Goal: Task Accomplishment & Management: Manage account settings

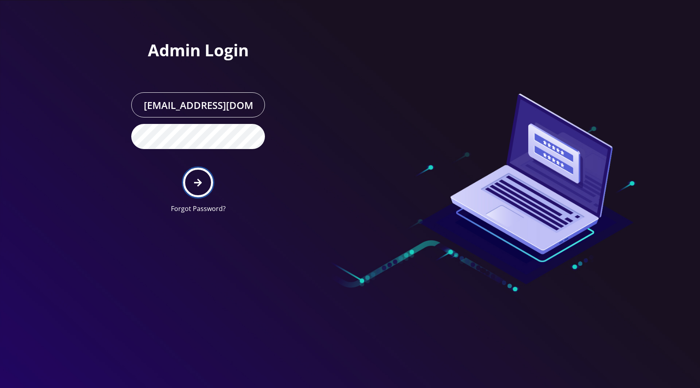
click at [198, 184] on icon "submit" at bounding box center [198, 182] width 8 height 9
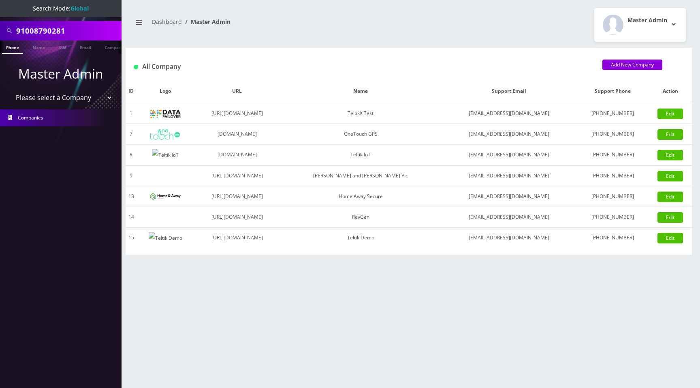
click at [309, 24] on nav "Dashboard Master Admin" at bounding box center [267, 24] width 271 height 23
click at [73, 99] on select "Please select a Company TeltikX Test OneTouch GPS Teltik IoT Hale and Serrano P…" at bounding box center [60, 97] width 103 height 15
select select "1"
click at [9, 90] on select "Please select a Company TeltikX Test OneTouch GPS Teltik IoT Hale and Serrano P…" at bounding box center [60, 97] width 103 height 15
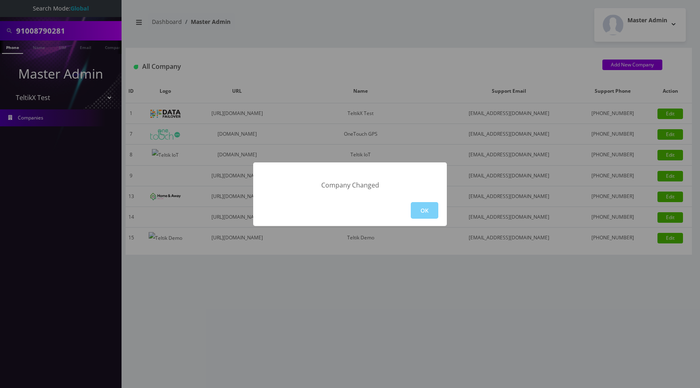
click at [438, 53] on div "Company Changed OK" at bounding box center [350, 194] width 700 height 388
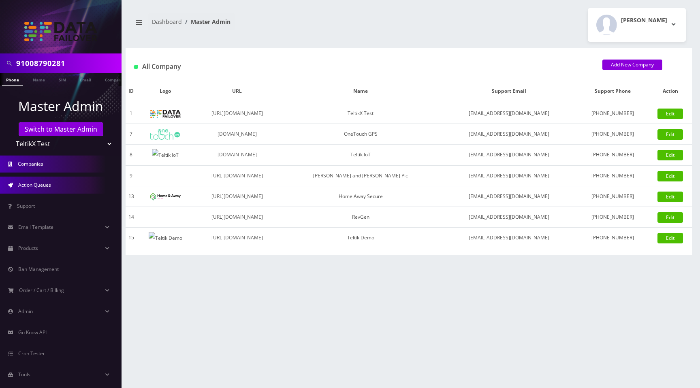
click at [56, 183] on link "Action Queues" at bounding box center [60, 185] width 121 height 17
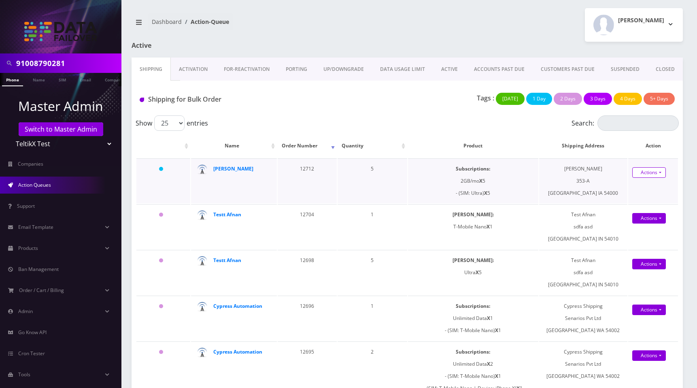
click at [653, 176] on link "Actions" at bounding box center [650, 172] width 34 height 11
click at [358, 115] on div "Shipping for Bulk Order Tags : Today 1 Day 2 Days 3 Days 4 Days 5+ Days" at bounding box center [408, 98] width 552 height 35
click at [50, 160] on link "Companies" at bounding box center [60, 164] width 121 height 17
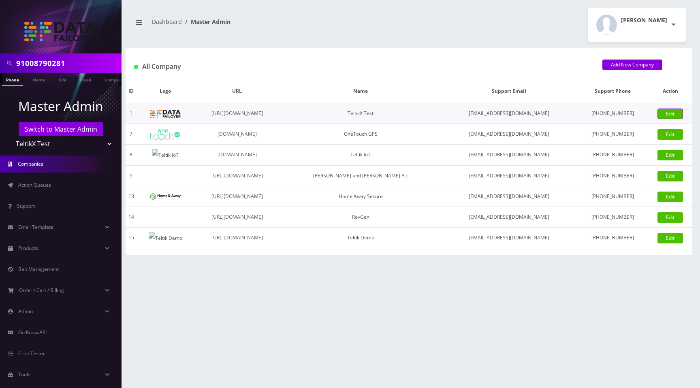
click at [670, 113] on link "Edit" at bounding box center [670, 114] width 26 height 11
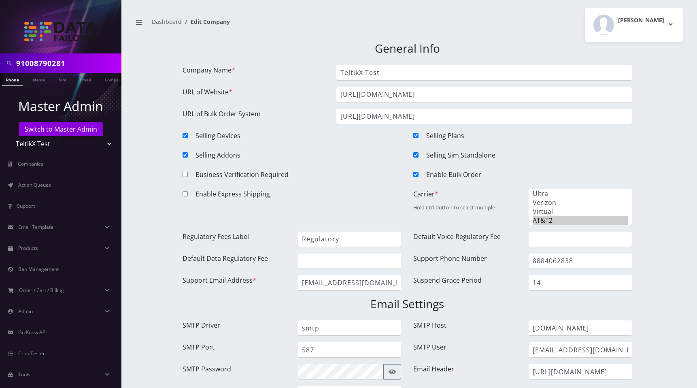
click at [416, 173] on input "Enable Bulk Order" at bounding box center [415, 174] width 5 height 5
checkbox input "false"
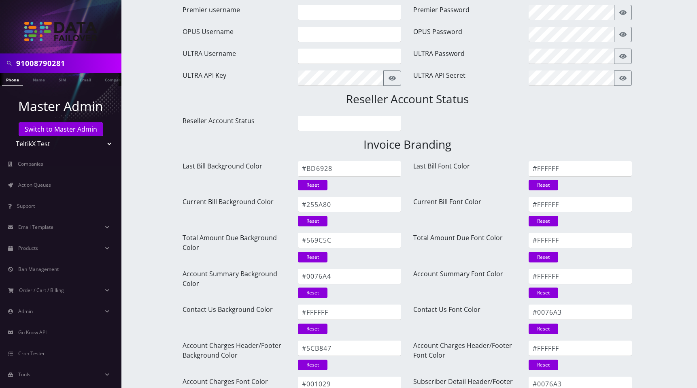
scroll to position [1011, 0]
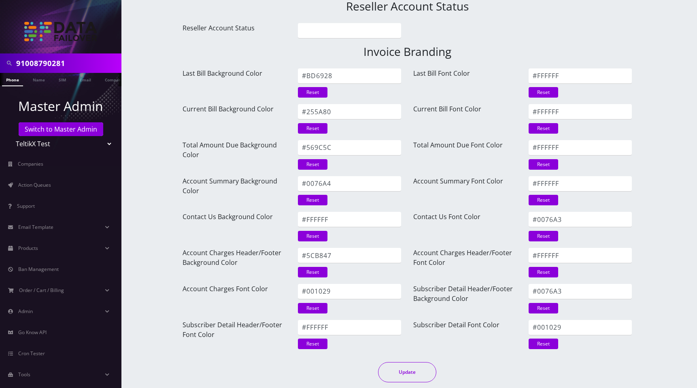
click at [411, 370] on button "Update" at bounding box center [407, 372] width 58 height 20
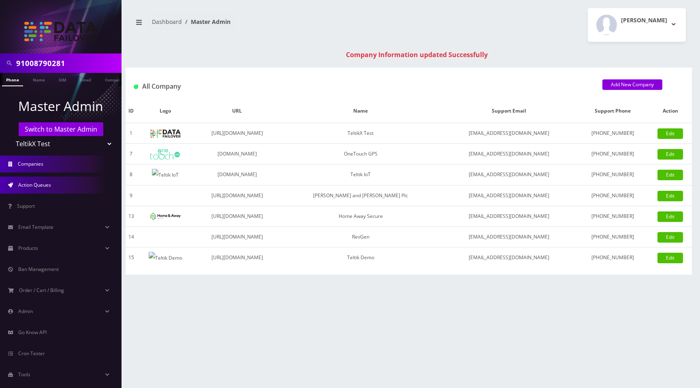
click at [53, 186] on link "Action Queues" at bounding box center [60, 185] width 121 height 17
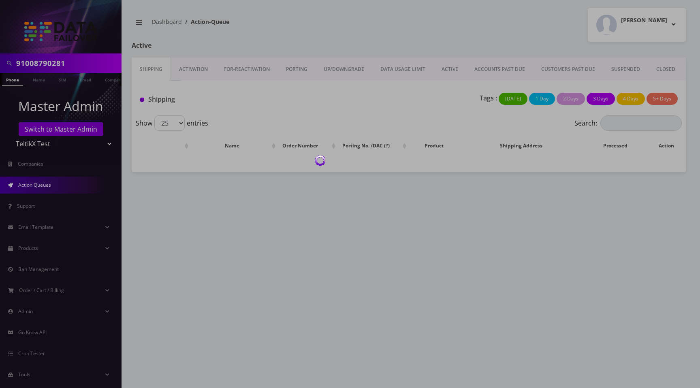
click at [381, 33] on div at bounding box center [350, 194] width 700 height 388
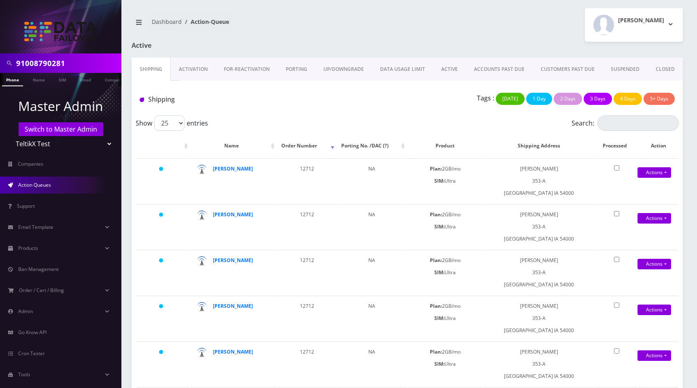
click at [474, 22] on div "[PERSON_NAME] Logout" at bounding box center [548, 25] width 282 height 34
click at [658, 176] on link "Actions" at bounding box center [655, 172] width 34 height 11
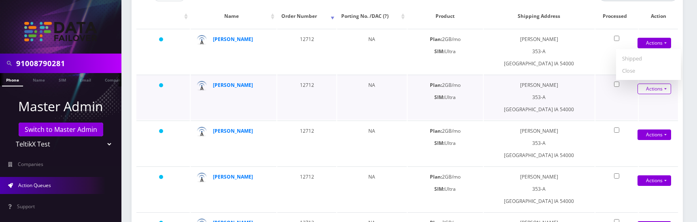
scroll to position [130, 0]
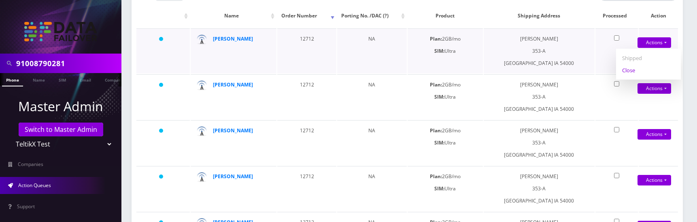
click at [634, 71] on link "Close" at bounding box center [648, 70] width 65 height 12
type input "[DATE]"
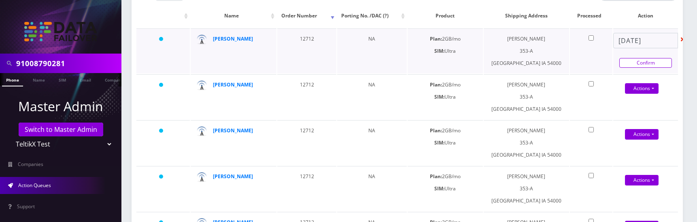
click at [640, 62] on link "Confirm" at bounding box center [646, 63] width 53 height 10
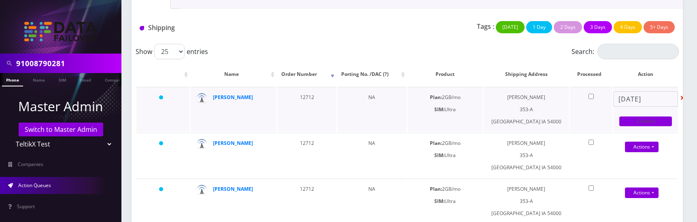
scroll to position [69, 0]
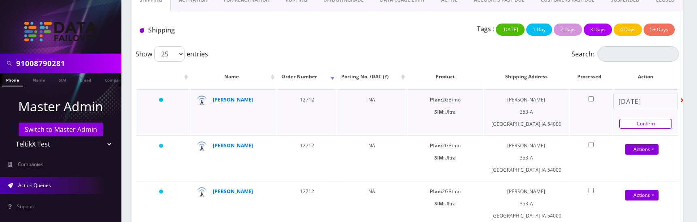
click at [648, 124] on link "Confirm" at bounding box center [646, 124] width 53 height 10
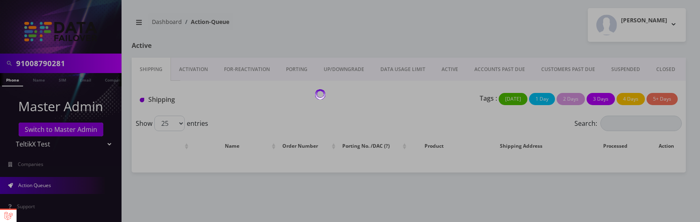
click at [475, 22] on div at bounding box center [350, 111] width 700 height 222
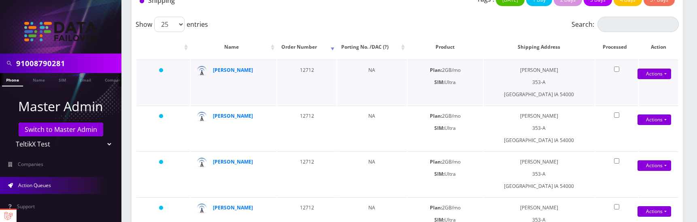
scroll to position [101, 0]
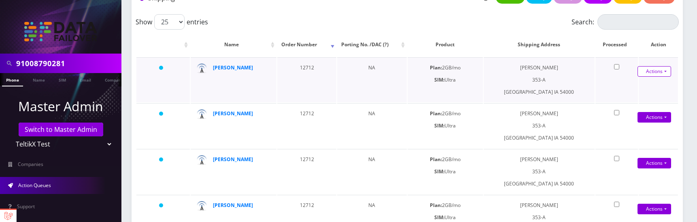
click at [663, 73] on link "Actions" at bounding box center [655, 71] width 34 height 11
click at [633, 99] on link "Close" at bounding box center [648, 99] width 65 height 12
type input "[DATE]"
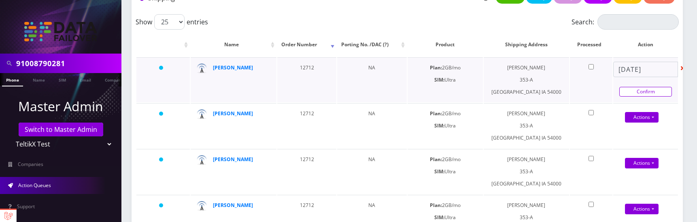
click at [637, 91] on link "Confirm" at bounding box center [646, 92] width 53 height 10
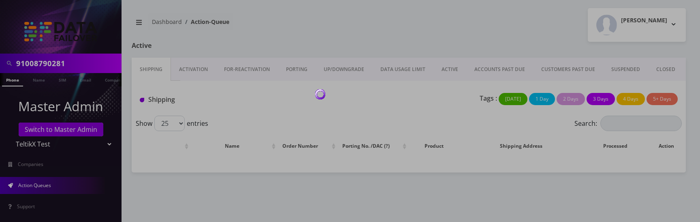
click at [415, 42] on div at bounding box center [350, 111] width 700 height 222
click at [392, 41] on div at bounding box center [350, 111] width 700 height 222
click at [445, 45] on div at bounding box center [350, 111] width 700 height 222
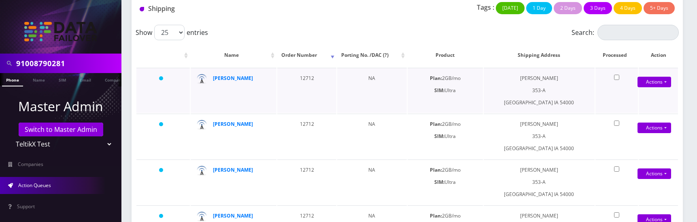
scroll to position [90, 0]
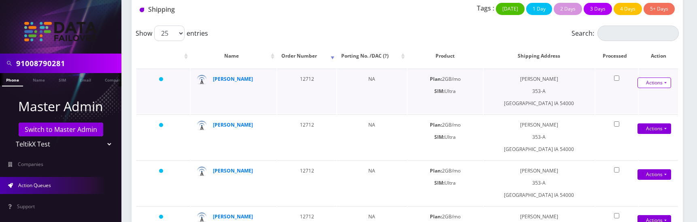
click at [654, 82] on link "Actions" at bounding box center [655, 82] width 34 height 11
click at [630, 111] on link "Close" at bounding box center [648, 110] width 65 height 12
type input "08/27/2025"
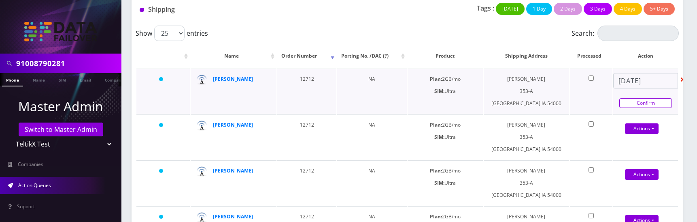
click at [644, 100] on link "Confirm" at bounding box center [646, 103] width 53 height 10
click at [413, 15] on div "Tags : Today 1 Day 2 Days 3 Days 4 Days 5+ Days" at bounding box center [498, 11] width 365 height 17
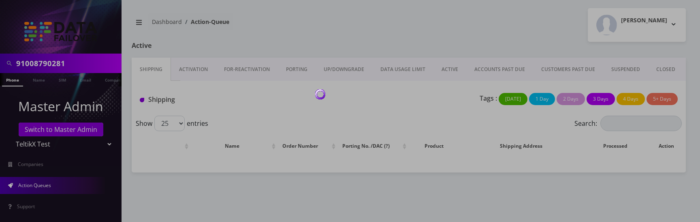
click at [437, 39] on div at bounding box center [350, 111] width 700 height 222
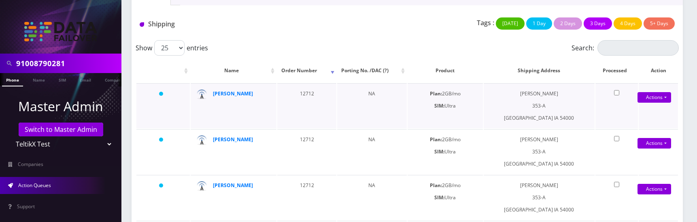
scroll to position [78, 0]
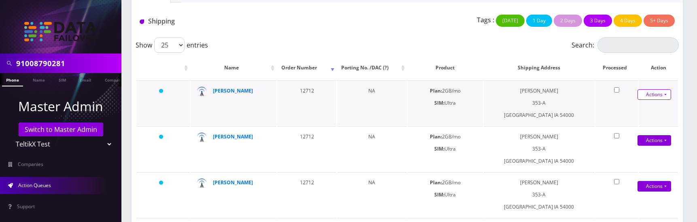
click at [663, 94] on link "Actions" at bounding box center [655, 94] width 34 height 11
click at [637, 122] on link "Close" at bounding box center [648, 122] width 65 height 12
type input "08/27/2025"
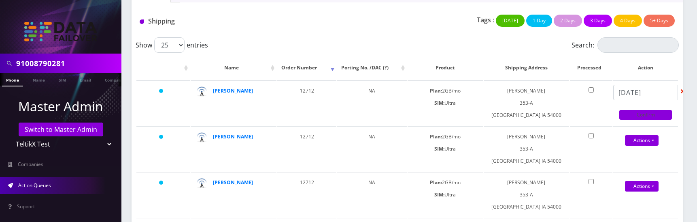
click at [639, 115] on link "Confirm" at bounding box center [646, 115] width 53 height 10
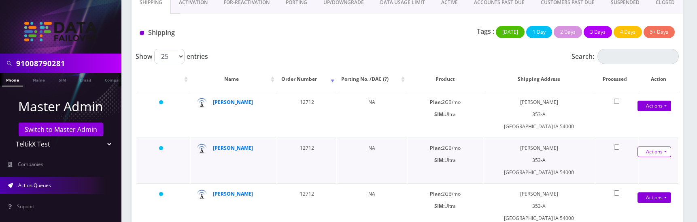
scroll to position [66, 0]
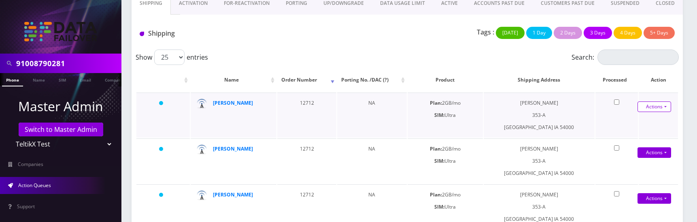
click at [656, 110] on link "Actions" at bounding box center [655, 106] width 34 height 11
click at [639, 132] on link "Close" at bounding box center [648, 134] width 65 height 12
type input "[DATE]"
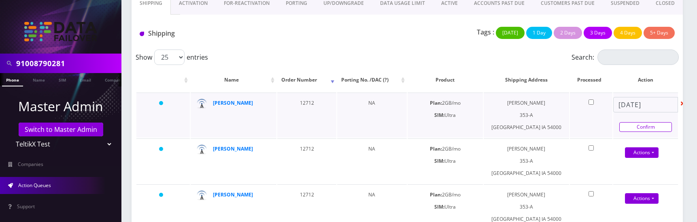
click at [641, 129] on link "Confirm" at bounding box center [646, 127] width 53 height 10
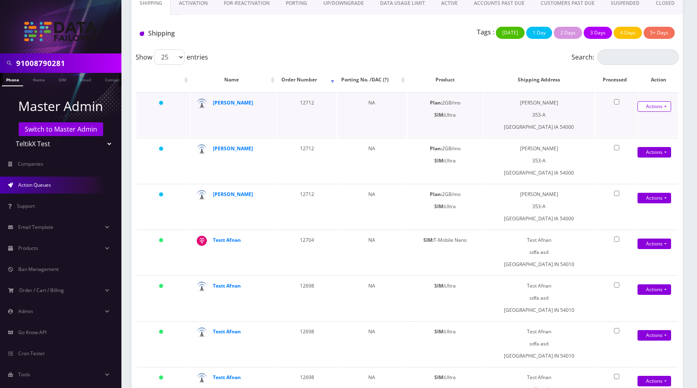
click at [655, 106] on link "Actions" at bounding box center [655, 106] width 34 height 11
click at [635, 134] on link "Close" at bounding box center [648, 134] width 65 height 12
type input "[DATE]"
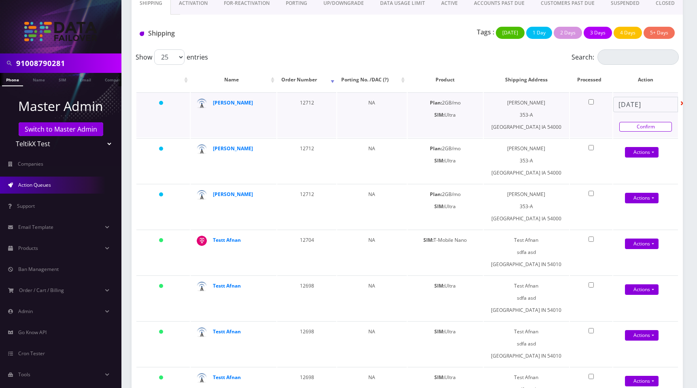
click at [647, 127] on link "Confirm" at bounding box center [646, 127] width 53 height 10
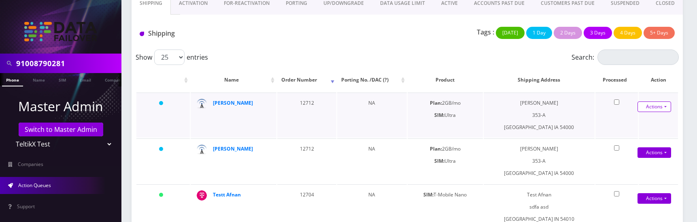
click at [0, 0] on link "Actions" at bounding box center [0, 0] width 0 height 0
click at [632, 134] on link "Close" at bounding box center [648, 134] width 65 height 12
type input "[DATE]"
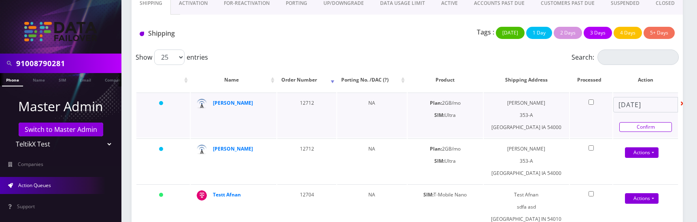
click at [640, 127] on link "Confirm" at bounding box center [646, 127] width 53 height 10
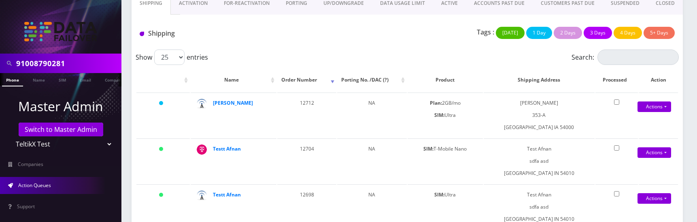
click at [444, 31] on div "Tags : Today 1 Day 2 Days 3 Days 4 Days 5+ Days" at bounding box center [498, 35] width 365 height 17
drag, startPoint x: 407, startPoint y: 37, endPoint x: 489, endPoint y: 4, distance: 88.5
click at [407, 37] on div "Tags : Today 1 Day 2 Days 3 Days 4 Days 5+ Days" at bounding box center [498, 35] width 365 height 17
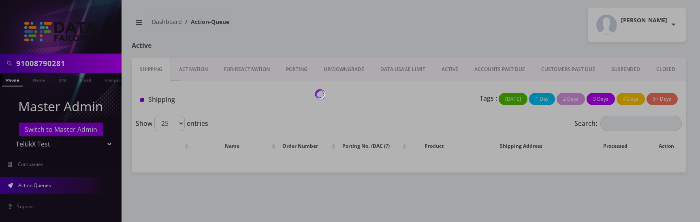
click at [450, 32] on div at bounding box center [350, 111] width 700 height 222
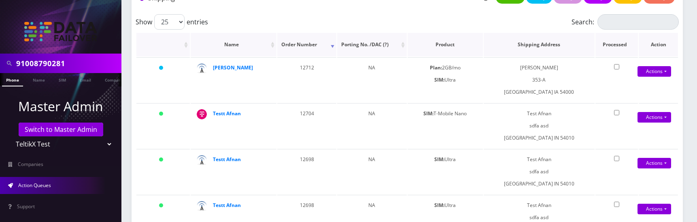
scroll to position [104, 0]
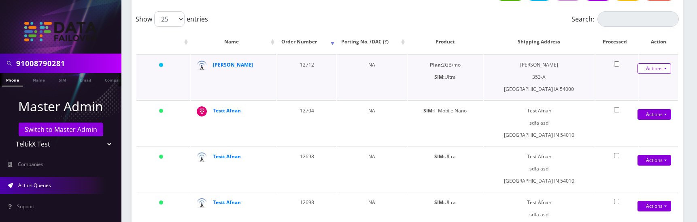
click at [661, 68] on link "Actions" at bounding box center [655, 68] width 34 height 11
click at [637, 95] on link "Close" at bounding box center [648, 96] width 65 height 12
type input "[DATE]"
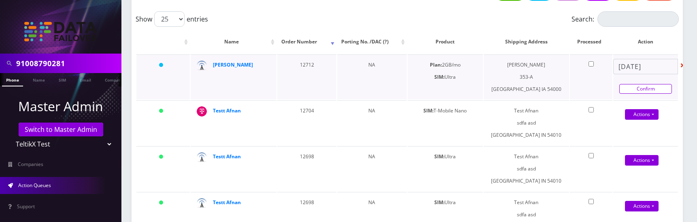
click at [646, 92] on link "Confirm" at bounding box center [646, 89] width 53 height 10
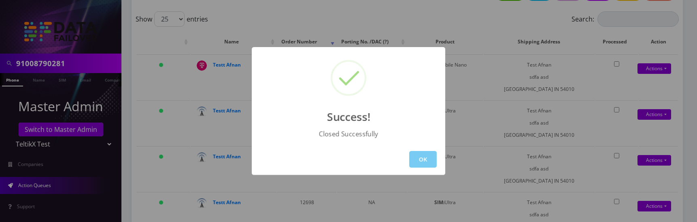
click at [424, 160] on button "OK" at bounding box center [423, 159] width 28 height 17
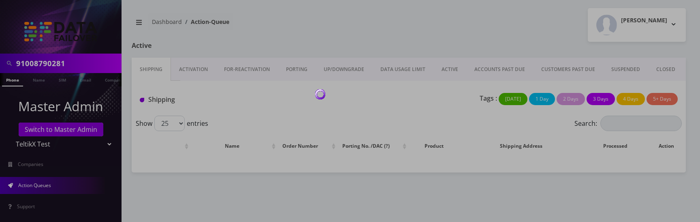
click at [392, 38] on div at bounding box center [350, 111] width 700 height 222
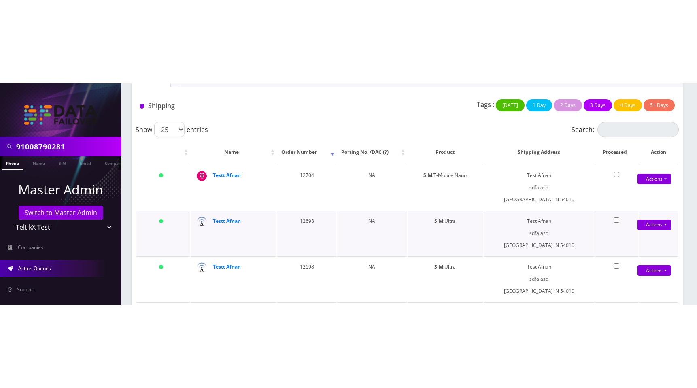
scroll to position [78, 0]
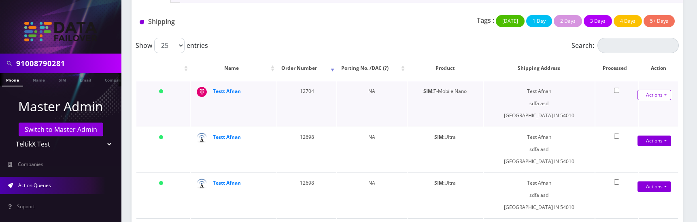
click at [657, 96] on link "Actions" at bounding box center [655, 94] width 34 height 11
click at [636, 123] on link "Close" at bounding box center [648, 122] width 65 height 12
type input "08/27/2025"
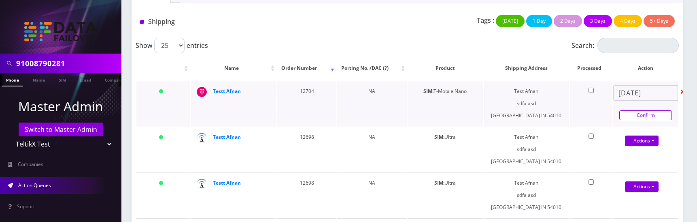
click at [643, 116] on link "Confirm" at bounding box center [646, 115] width 53 height 10
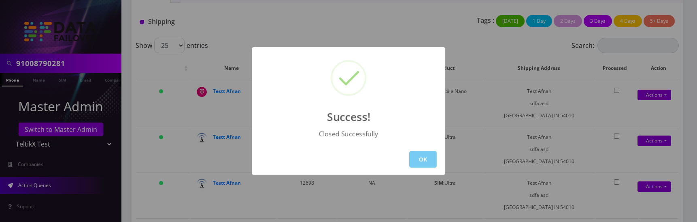
click at [433, 159] on button "OK" at bounding box center [423, 159] width 28 height 17
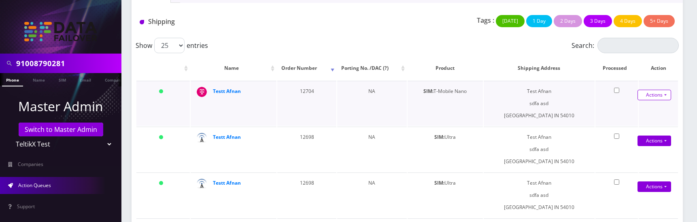
click at [661, 95] on link "Actions" at bounding box center [655, 94] width 34 height 11
click at [631, 124] on link "Close" at bounding box center [648, 122] width 65 height 12
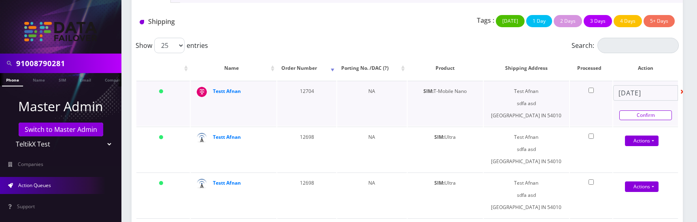
click at [653, 118] on link "Confirm" at bounding box center [646, 115] width 53 height 10
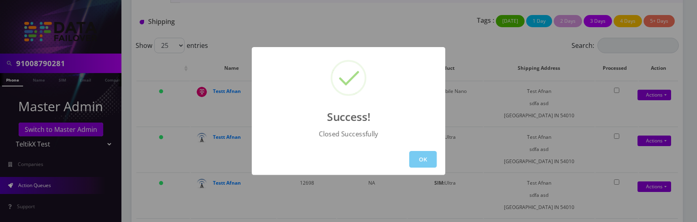
click at [429, 161] on button "OK" at bounding box center [423, 159] width 28 height 17
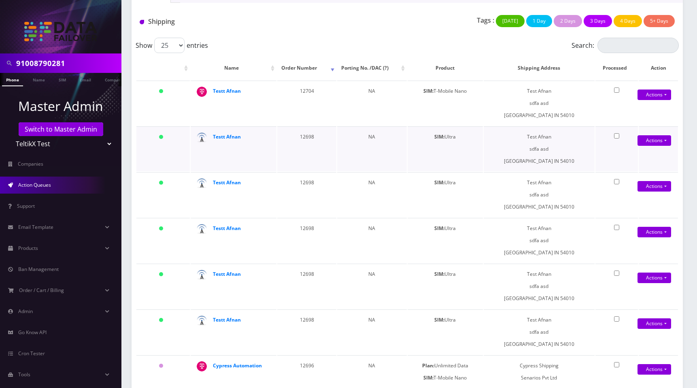
scroll to position [0, 0]
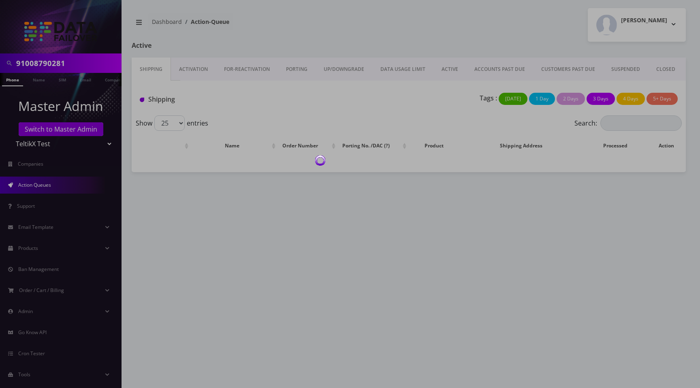
click at [479, 14] on div at bounding box center [350, 194] width 700 height 388
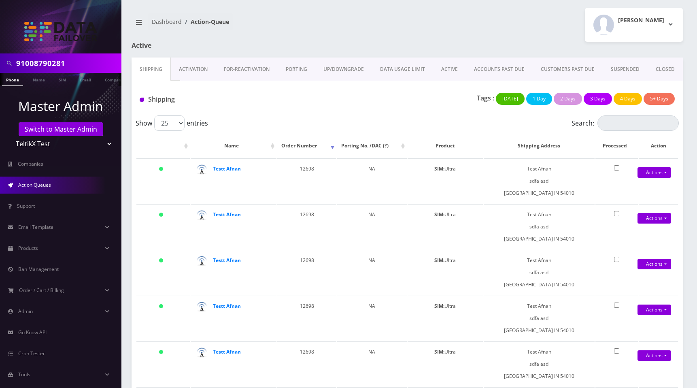
scroll to position [3, 0]
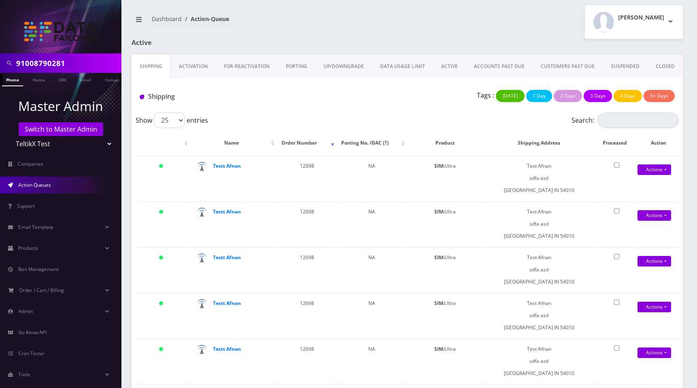
click at [391, 40] on div at bounding box center [501, 47] width 376 height 16
